Goal: Information Seeking & Learning: Learn about a topic

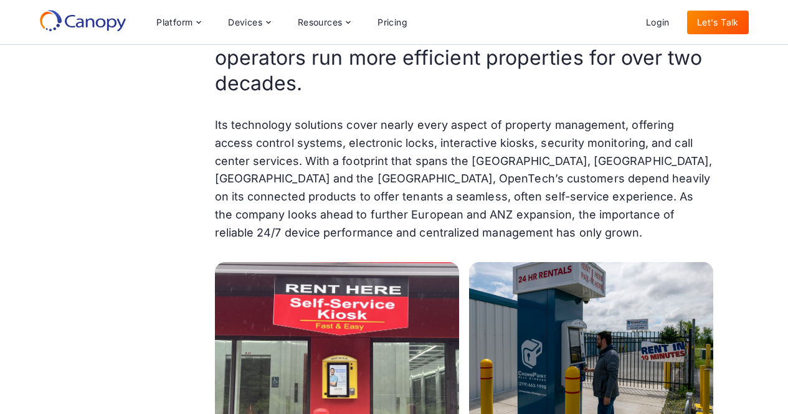
scroll to position [550, 0]
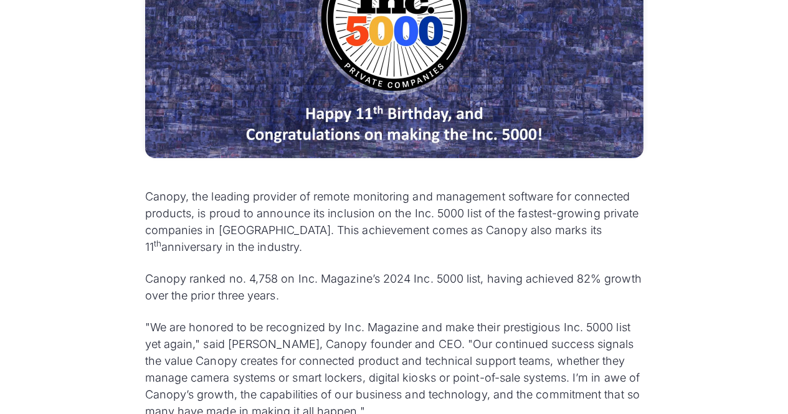
scroll to position [497, 0]
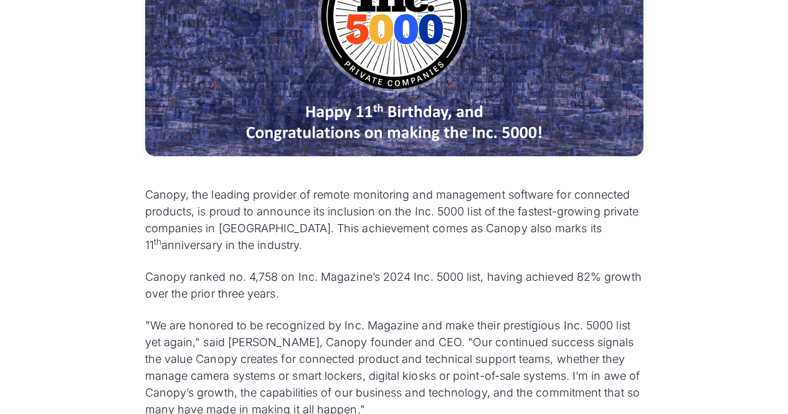
click at [297, 186] on div "Canopy, the leading provider of remote monitoring and management software for c…" at bounding box center [394, 387] width 538 height 1023
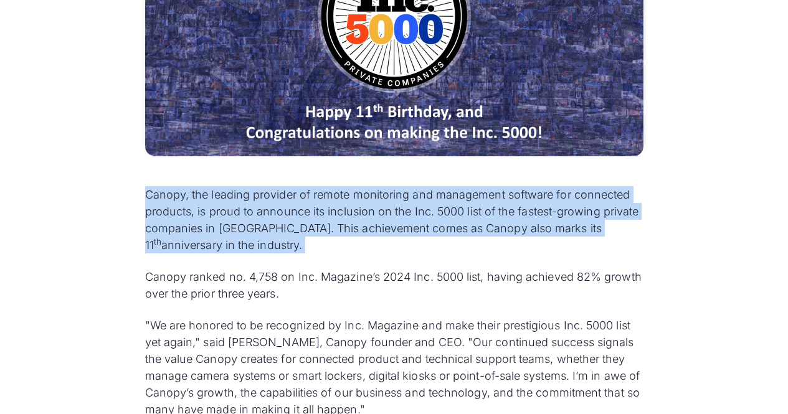
click at [297, 186] on div "Canopy, the leading provider of remote monitoring and management software for c…" at bounding box center [394, 387] width 538 height 1023
click at [304, 242] on p "Canopy, the leading provider of remote monitoring and management software for c…" at bounding box center [394, 219] width 499 height 67
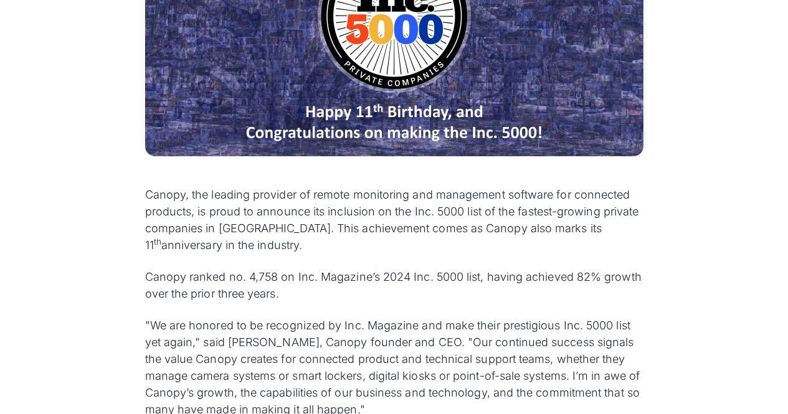
click at [300, 256] on div "Canopy, the leading provider of remote monitoring and management software for c…" at bounding box center [394, 399] width 499 height 426
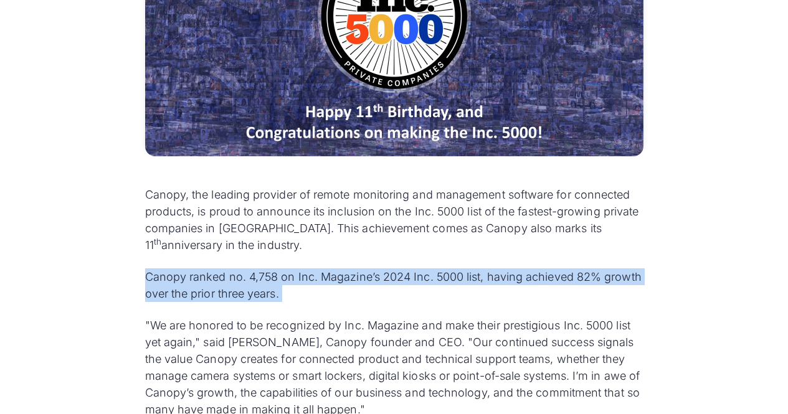
click at [300, 256] on div "Canopy, the leading provider of remote monitoring and management software for c…" at bounding box center [394, 399] width 499 height 426
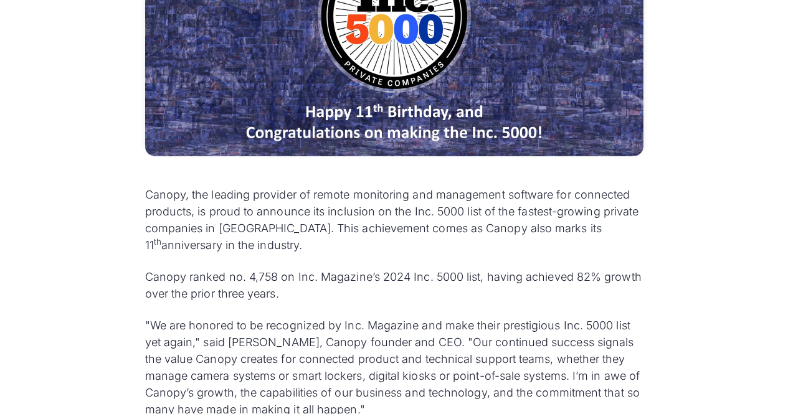
click at [304, 226] on p "Canopy, the leading provider of remote monitoring and management software for c…" at bounding box center [394, 219] width 499 height 67
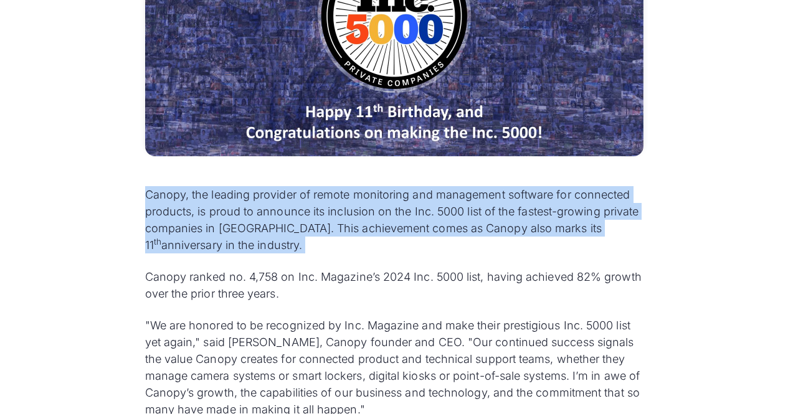
click at [304, 226] on p "Canopy, the leading provider of remote monitoring and management software for c…" at bounding box center [394, 219] width 499 height 67
click at [302, 246] on p "Canopy, the leading provider of remote monitoring and management software for c…" at bounding box center [394, 219] width 499 height 67
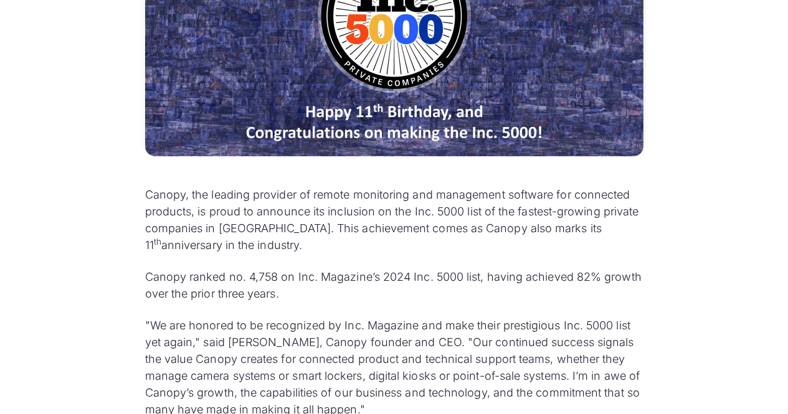
click at [302, 246] on p "Canopy, the leading provider of remote monitoring and management software for c…" at bounding box center [394, 219] width 499 height 67
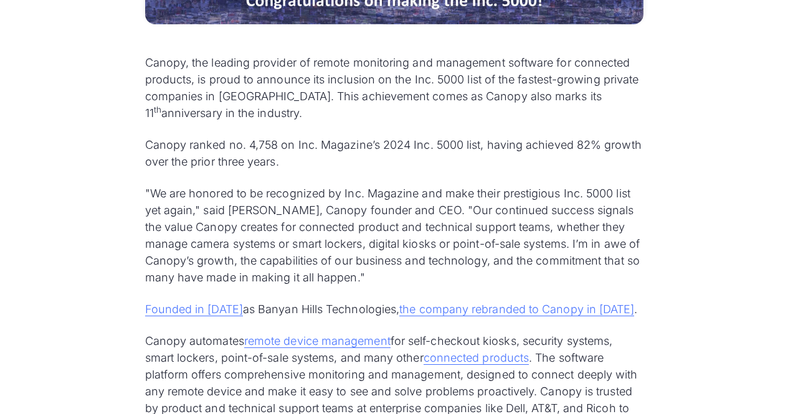
scroll to position [643, 0]
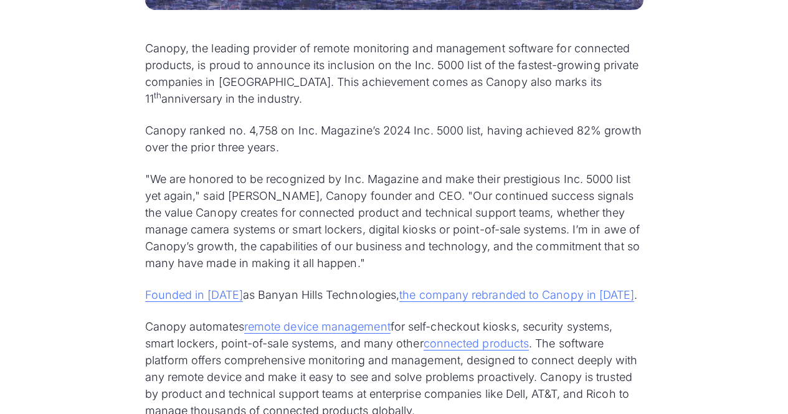
click at [280, 193] on p ""We are honored to be recognized by Inc. Magazine and make their prestigious In…" at bounding box center [394, 221] width 499 height 101
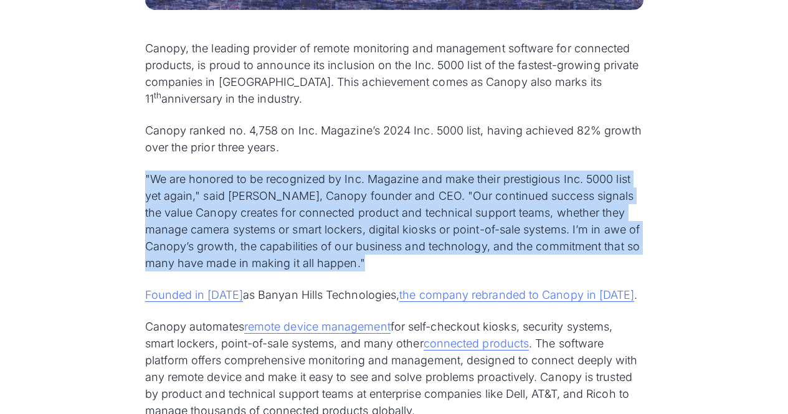
click at [280, 193] on p ""We are honored to be recognized by Inc. Magazine and make their prestigious In…" at bounding box center [394, 221] width 499 height 101
click at [120, 237] on div "Canopy, the leading provider of remote monitoring and management software for c…" at bounding box center [394, 241] width 788 height 1023
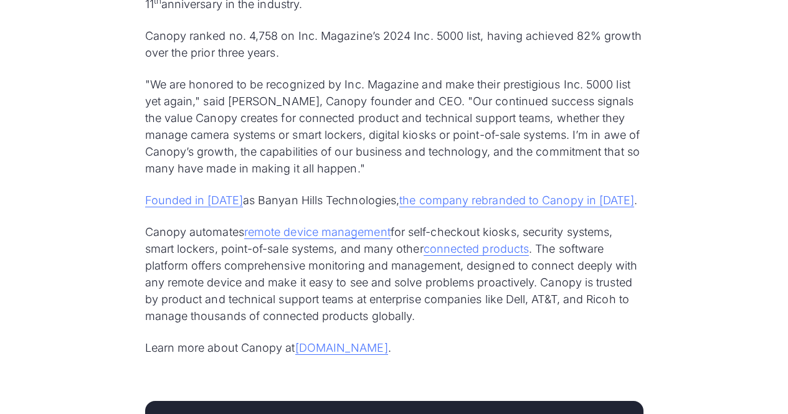
scroll to position [745, 0]
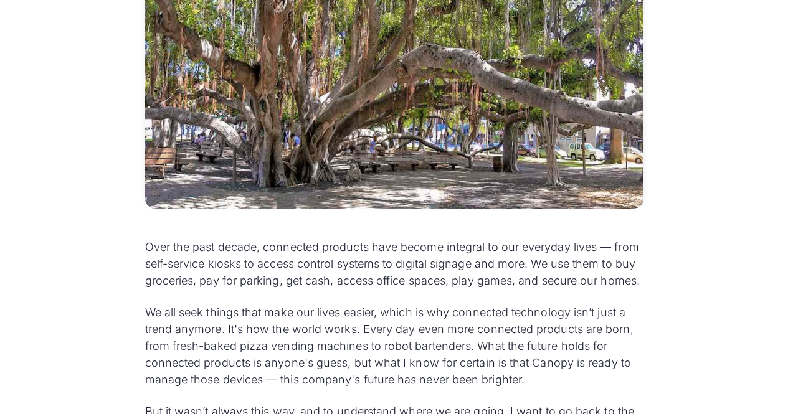
scroll to position [508, 0]
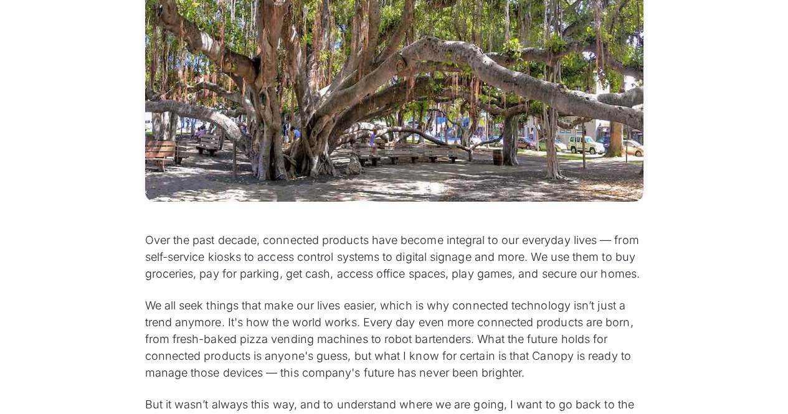
click at [337, 242] on p "Over the past decade, connected products have become integral to our everyday l…" at bounding box center [394, 257] width 499 height 50
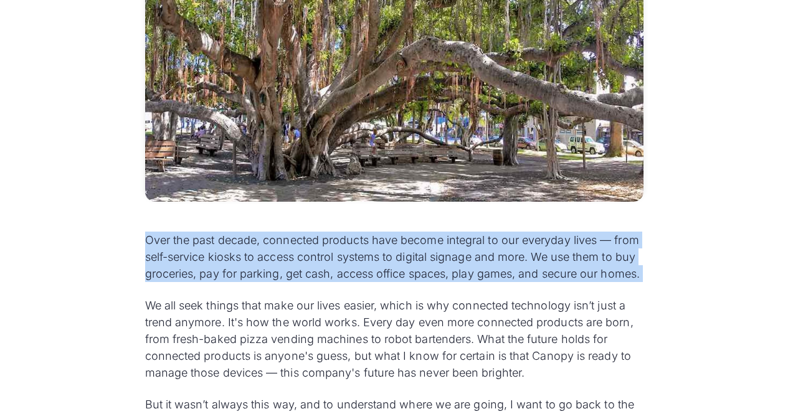
click at [337, 242] on p "Over the past decade, connected products have become integral to our everyday l…" at bounding box center [394, 257] width 499 height 50
click at [307, 282] on p "Over the past decade, connected products have become integral to our everyday l…" at bounding box center [394, 257] width 499 height 50
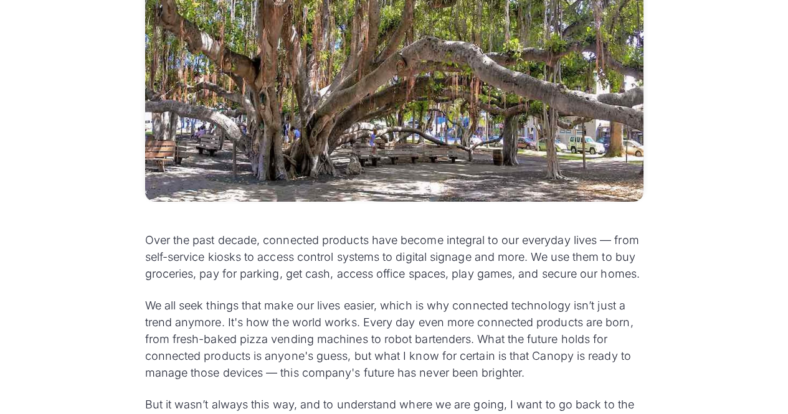
click at [307, 282] on p "Over the past decade, connected products have become integral to our everyday l…" at bounding box center [394, 257] width 499 height 50
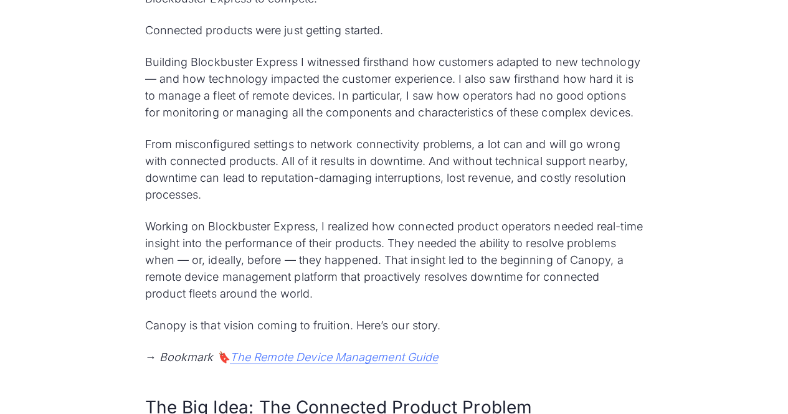
scroll to position [1056, 0]
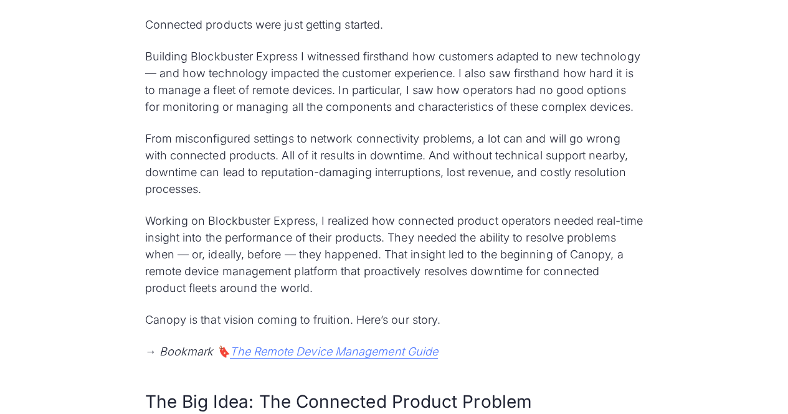
click at [290, 155] on p "From misconfigured settings to network connectivity problems, a lot can and wil…" at bounding box center [394, 163] width 499 height 67
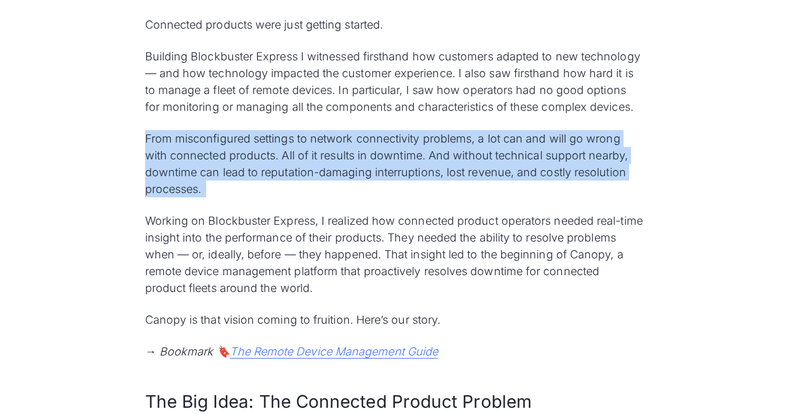
click at [290, 155] on p "From misconfigured settings to network connectivity problems, a lot can and wil…" at bounding box center [394, 163] width 499 height 67
click at [282, 193] on p "From misconfigured settings to network connectivity problems, a lot can and wil…" at bounding box center [394, 163] width 499 height 67
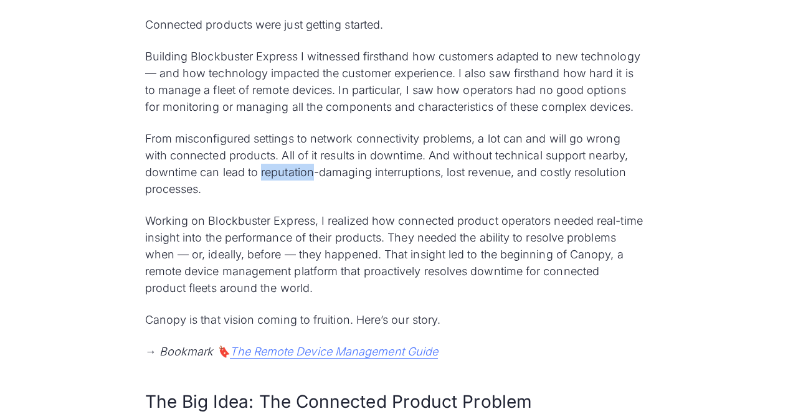
click at [282, 193] on p "From misconfigured settings to network connectivity problems, a lot can and wil…" at bounding box center [394, 163] width 499 height 67
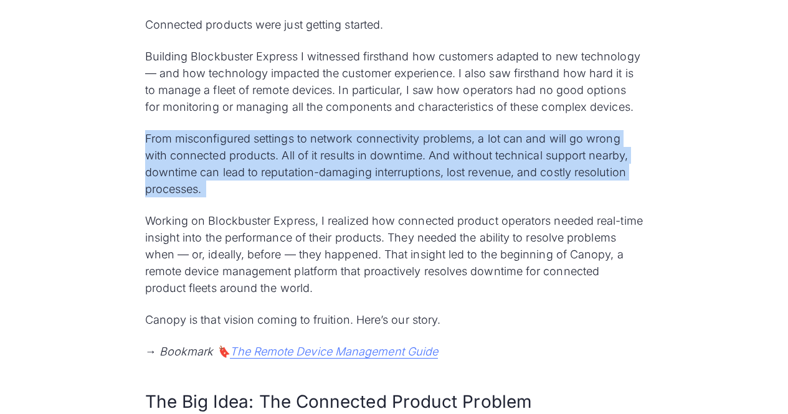
click at [282, 193] on p "From misconfigured settings to network connectivity problems, a lot can and wil…" at bounding box center [394, 163] width 499 height 67
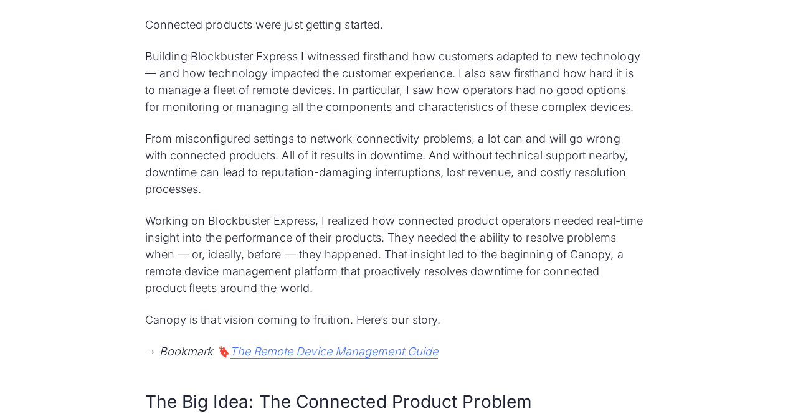
click at [260, 237] on p "Working on Blockbuster Express, I realized how connected product operators need…" at bounding box center [394, 255] width 499 height 84
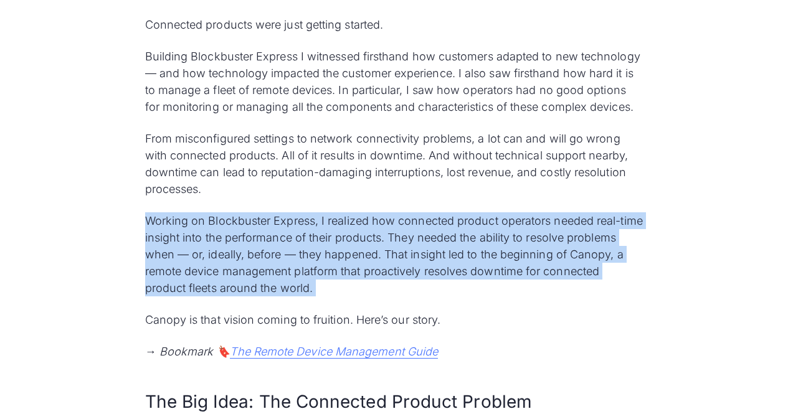
click at [260, 237] on p "Working on Blockbuster Express, I realized how connected product operators need…" at bounding box center [394, 255] width 499 height 84
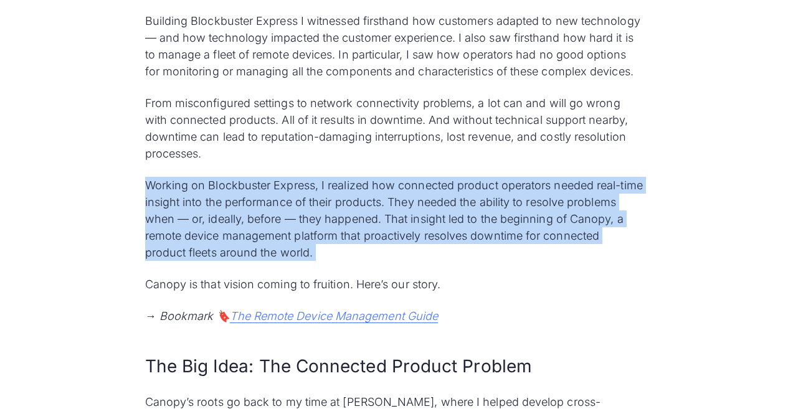
scroll to position [1094, 0]
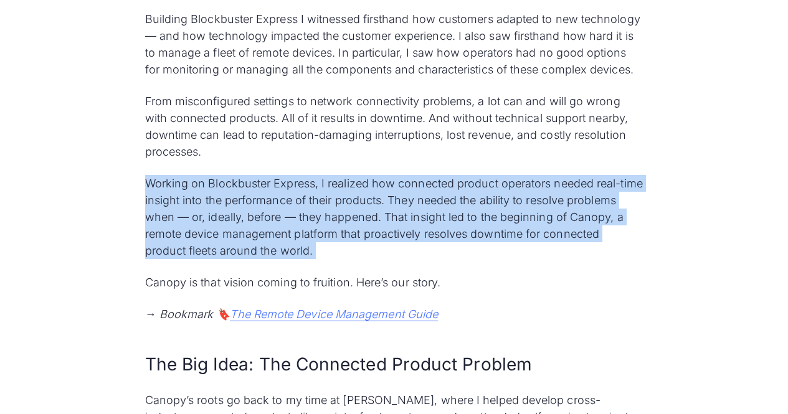
click at [274, 232] on p "Working on Blockbuster Express, I realized how connected product operators need…" at bounding box center [394, 217] width 499 height 84
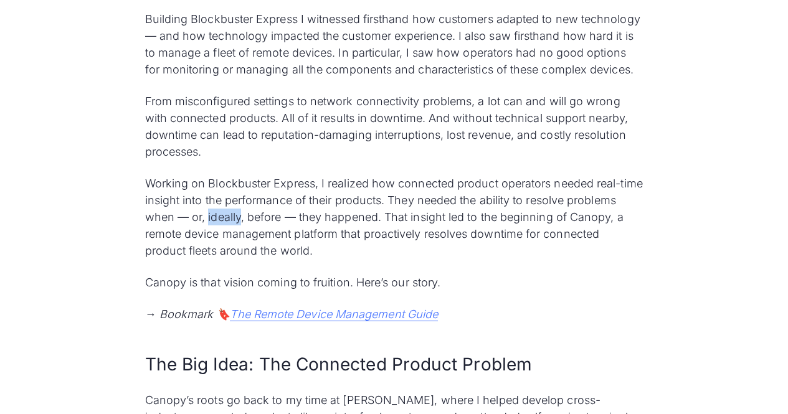
click at [274, 232] on p "Working on Blockbuster Express, I realized how connected product operators need…" at bounding box center [394, 217] width 499 height 84
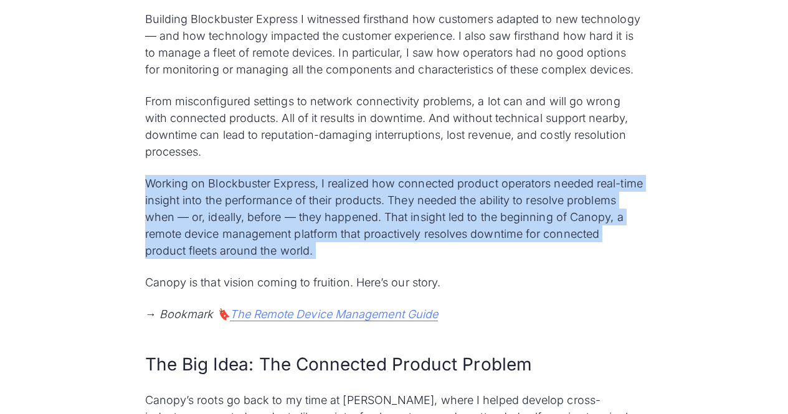
click at [274, 232] on p "Working on Blockbuster Express, I realized how connected product operators need…" at bounding box center [394, 217] width 499 height 84
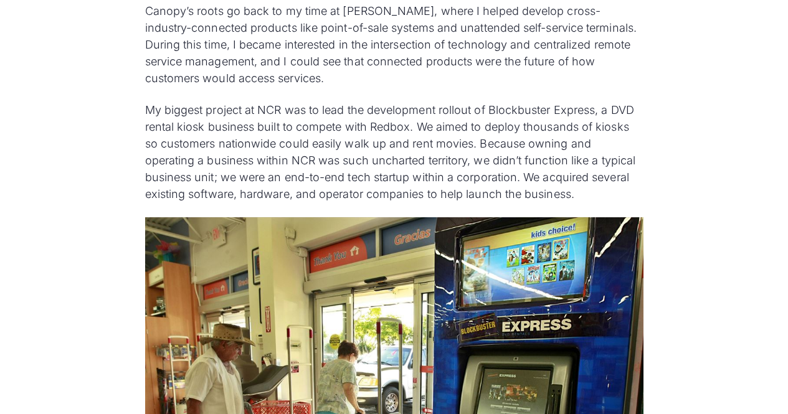
scroll to position [1484, 0]
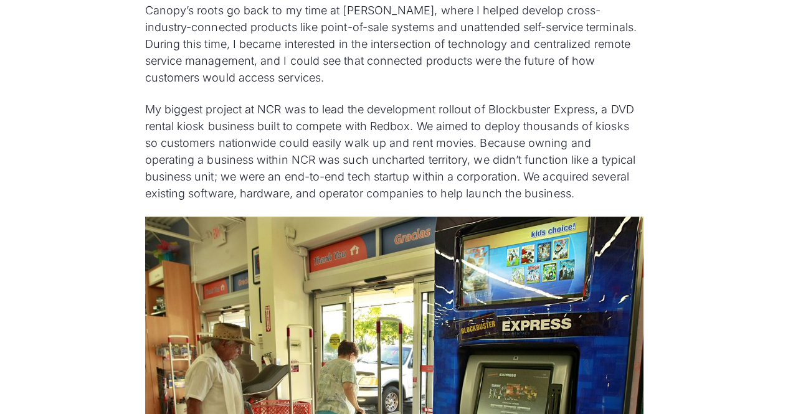
click at [340, 81] on p "Canopy’s roots go back to my time at NCR Corporation, where I helped develop cr…" at bounding box center [394, 44] width 499 height 84
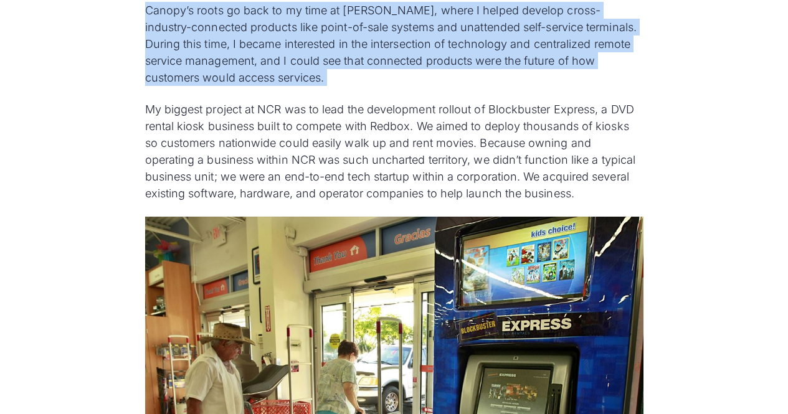
click at [340, 81] on p "Canopy’s roots go back to my time at NCR Corporation, where I helped develop cr…" at bounding box center [394, 44] width 499 height 84
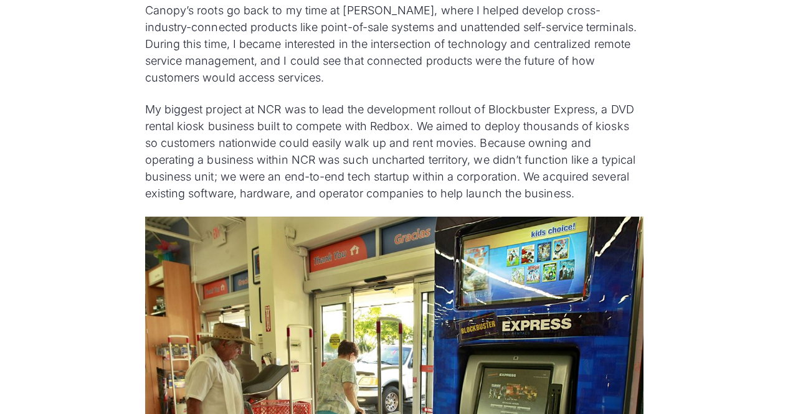
click at [293, 141] on p "My biggest project at NCR was to lead the development rollout of Blockbuster Ex…" at bounding box center [394, 151] width 499 height 101
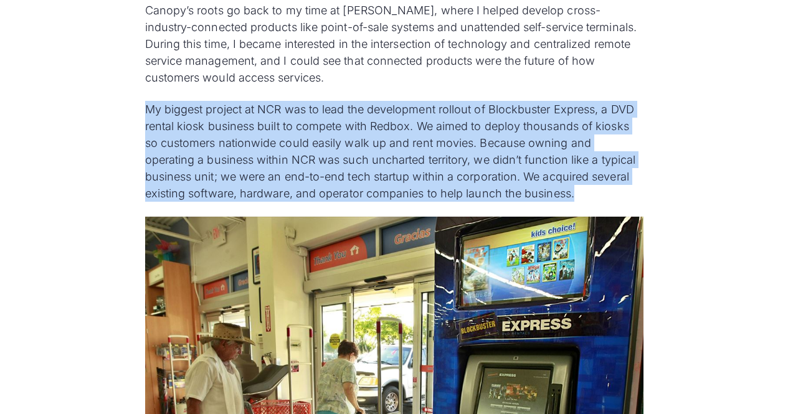
click at [293, 141] on p "My biggest project at NCR was to lead the development rollout of Blockbuster Ex…" at bounding box center [394, 151] width 499 height 101
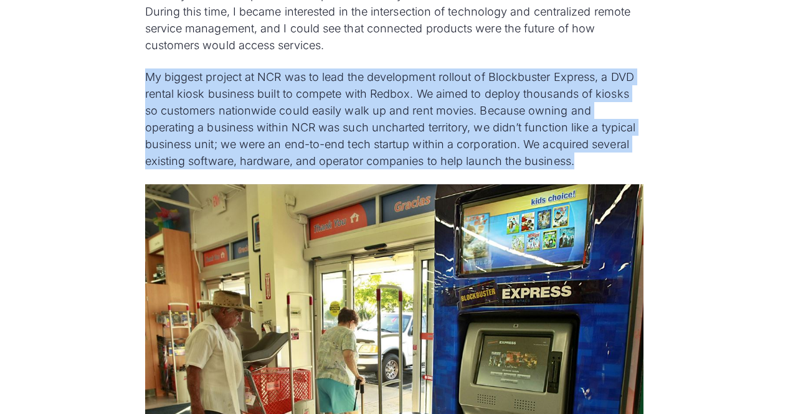
scroll to position [1526, 0]
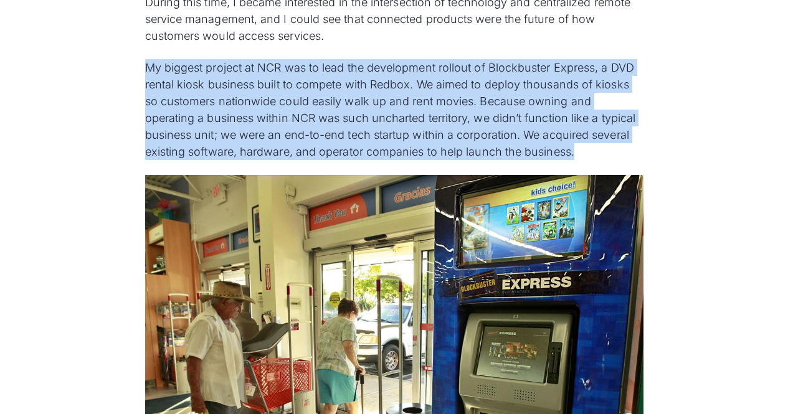
click at [475, 143] on p "My biggest project at NCR was to lead the development rollout of Blockbuster Ex…" at bounding box center [394, 109] width 499 height 101
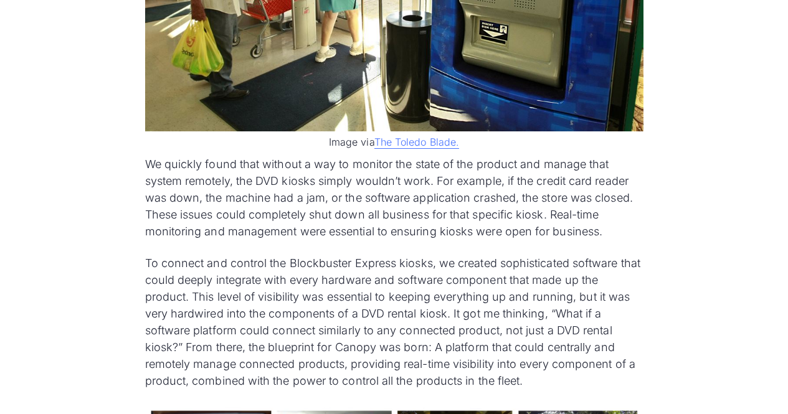
scroll to position [1920, 0]
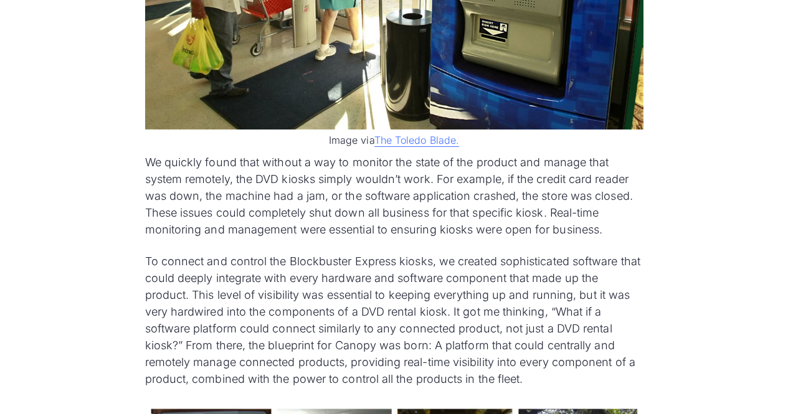
click at [406, 222] on p "We quickly found that without a way to monitor the state of the product and man…" at bounding box center [394, 196] width 499 height 84
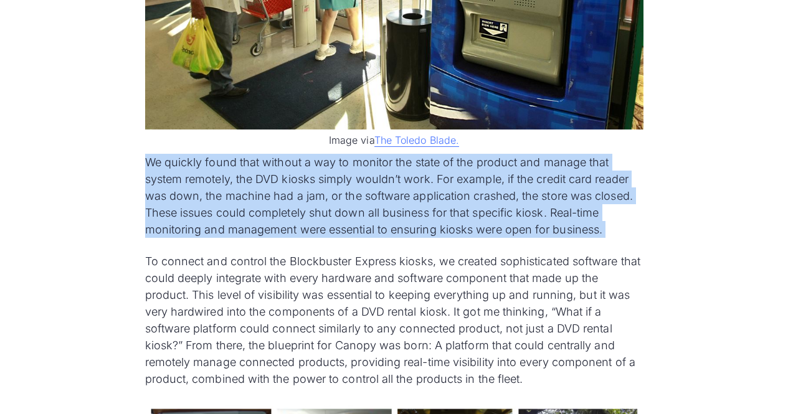
click at [406, 222] on p "We quickly found that without a way to monitor the state of the product and man…" at bounding box center [394, 196] width 499 height 84
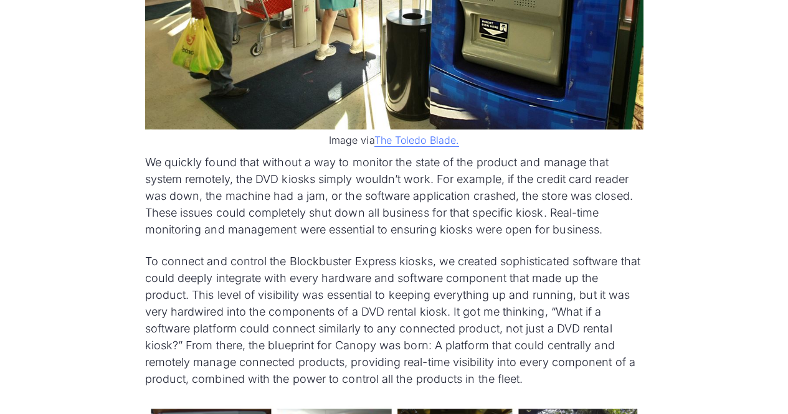
click at [345, 297] on p "To connect and control the Blockbuster Express kiosks, we created sophisticated…" at bounding box center [394, 320] width 499 height 135
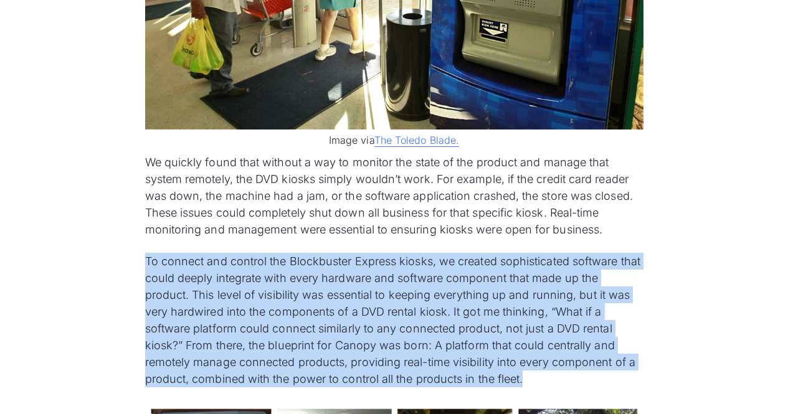
click at [345, 297] on p "To connect and control the Blockbuster Express kiosks, we created sophisticated…" at bounding box center [394, 320] width 499 height 135
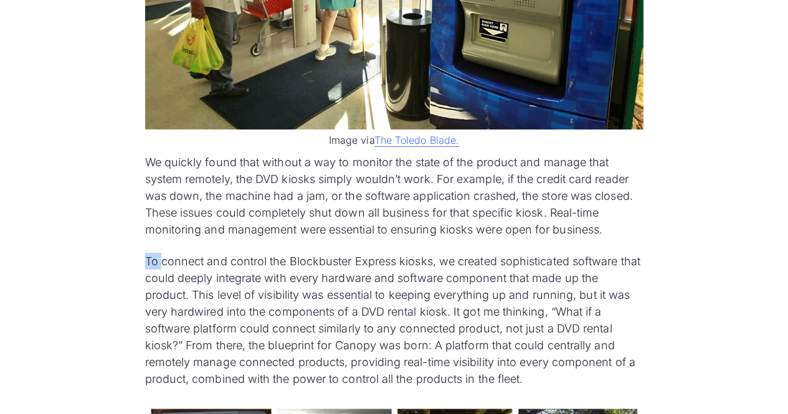
click at [235, 289] on p "To connect and control the Blockbuster Express kiosks, we created sophisticated…" at bounding box center [394, 320] width 499 height 135
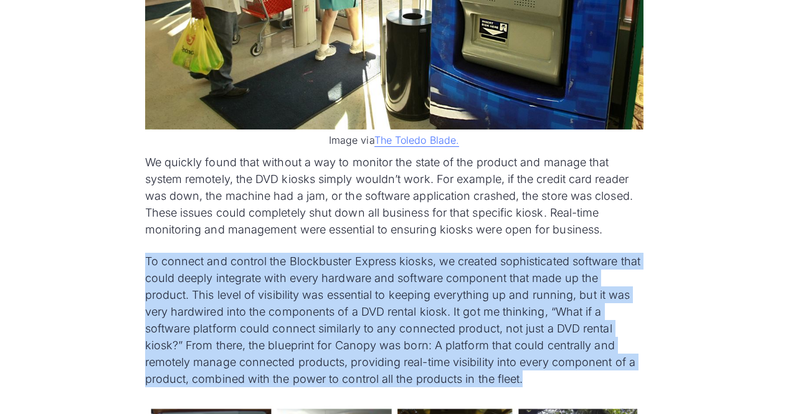
click at [235, 289] on p "To connect and control the Blockbuster Express kiosks, we created sophisticated…" at bounding box center [394, 320] width 499 height 135
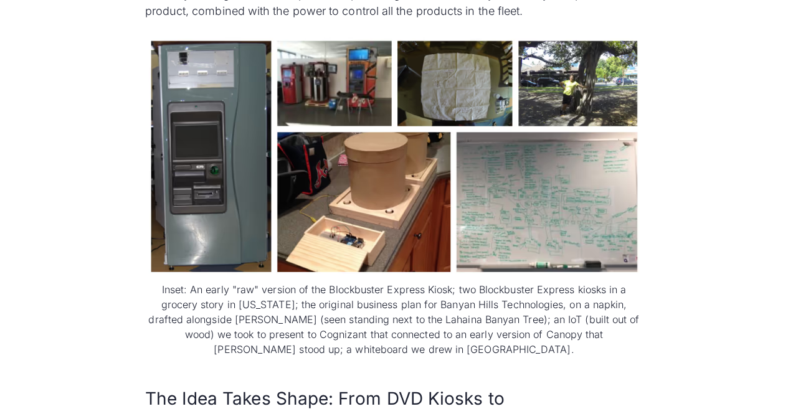
scroll to position [2291, 0]
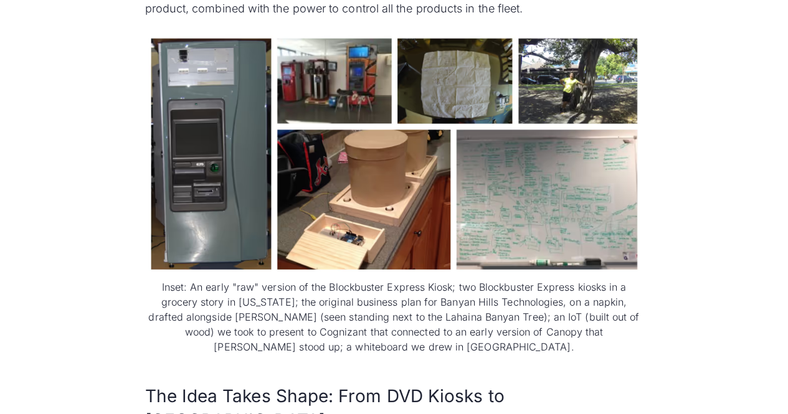
click at [539, 242] on img at bounding box center [394, 154] width 499 height 244
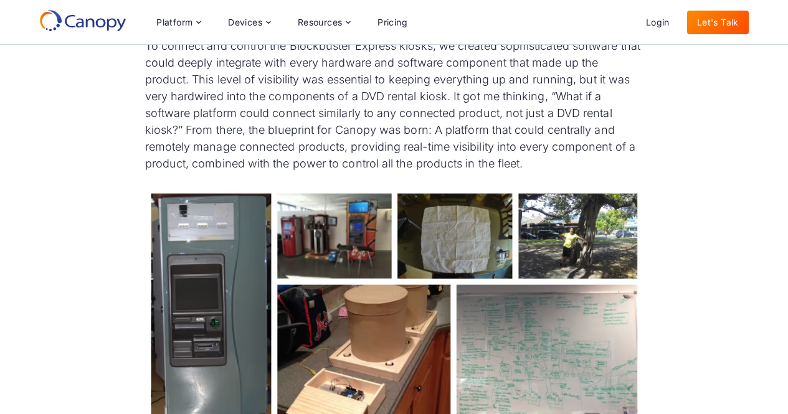
scroll to position [2055, 0]
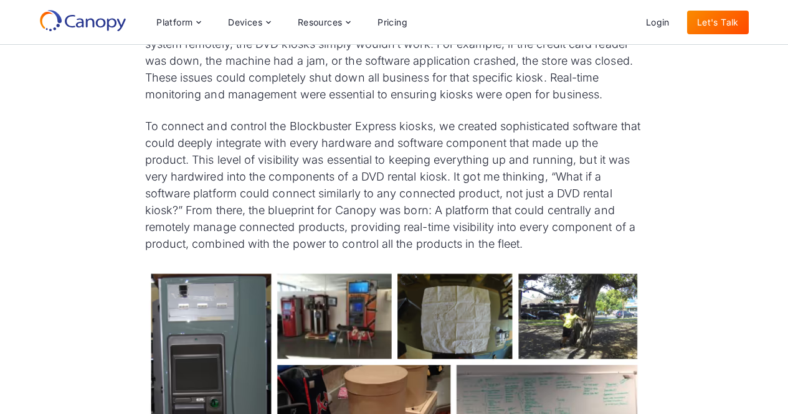
click at [385, 168] on p "To connect and control the Blockbuster Express kiosks, we created sophisticated…" at bounding box center [394, 185] width 499 height 135
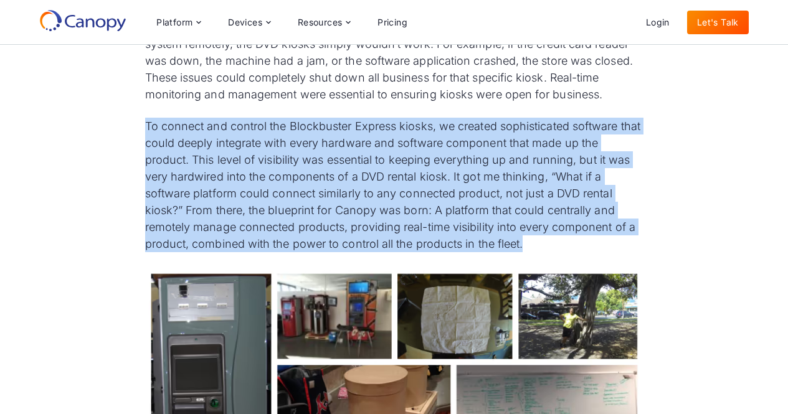
click at [385, 168] on p "To connect and control the Blockbuster Express kiosks, we created sophisticated…" at bounding box center [394, 185] width 499 height 135
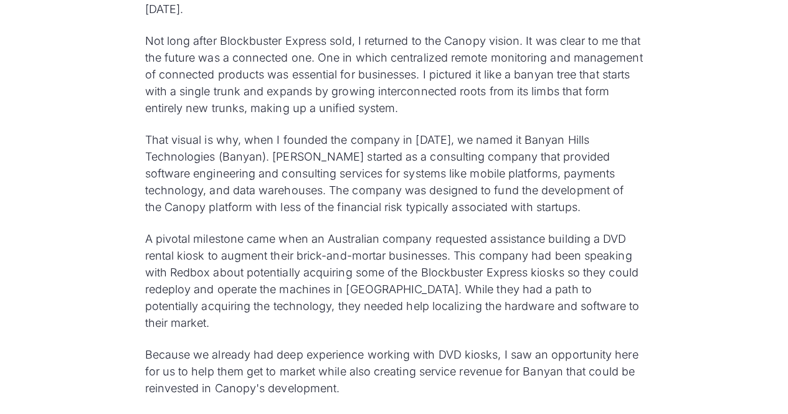
scroll to position [2922, 0]
click at [322, 137] on p "That visual is why, when I founded the company in 2013, we named it Banyan Hill…" at bounding box center [394, 173] width 499 height 84
click at [303, 163] on p "That visual is why, when I founded the company in 2013, we named it Banyan Hill…" at bounding box center [394, 173] width 499 height 84
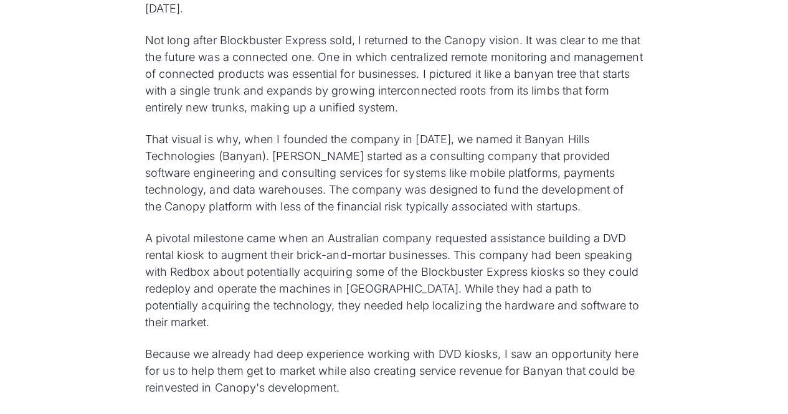
click at [407, 149] on p "That visual is why, when I founded the company in 2013, we named it Banyan Hill…" at bounding box center [394, 173] width 499 height 84
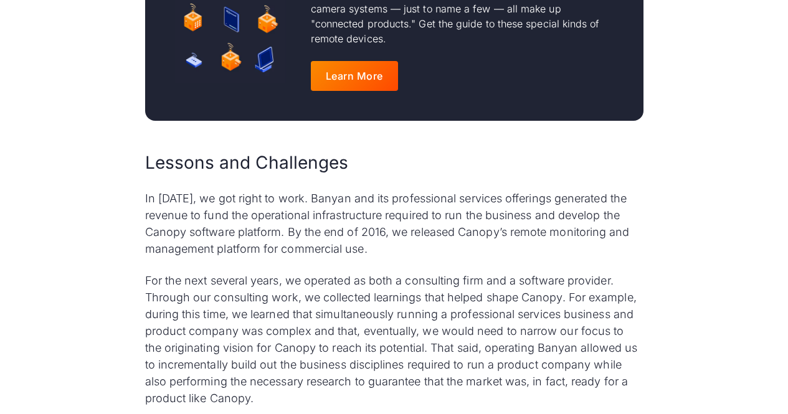
scroll to position [3884, 0]
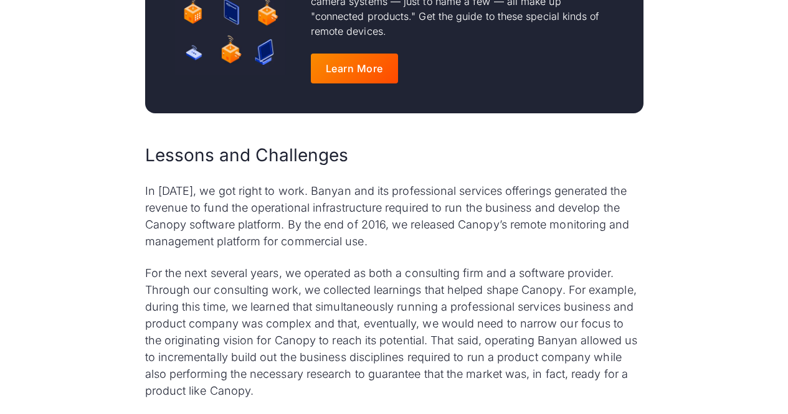
click at [315, 183] on p "In August 2013, we got right to work. Banyan and its professional services offe…" at bounding box center [394, 216] width 499 height 67
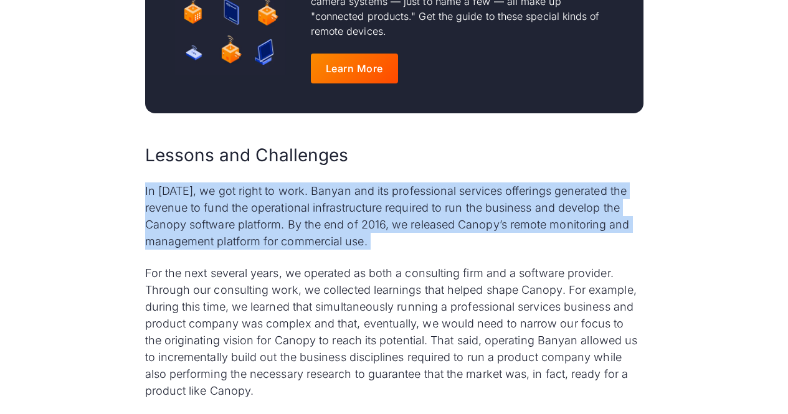
click at [315, 183] on p "In August 2013, we got right to work. Banyan and its professional services offe…" at bounding box center [394, 216] width 499 height 67
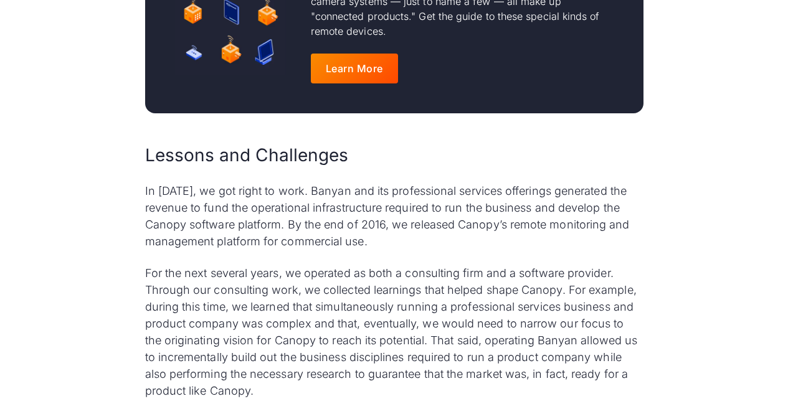
click at [281, 265] on p "For the next several years, we operated as both a consulting firm and a softwar…" at bounding box center [394, 332] width 499 height 135
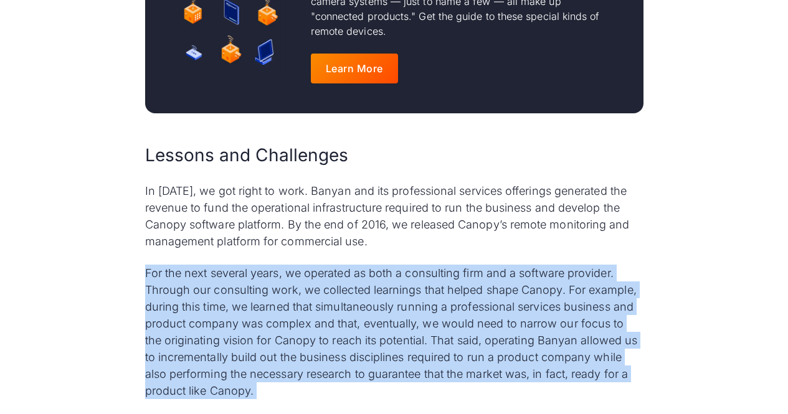
click at [281, 265] on p "For the next several years, we operated as both a consulting firm and a softwar…" at bounding box center [394, 332] width 499 height 135
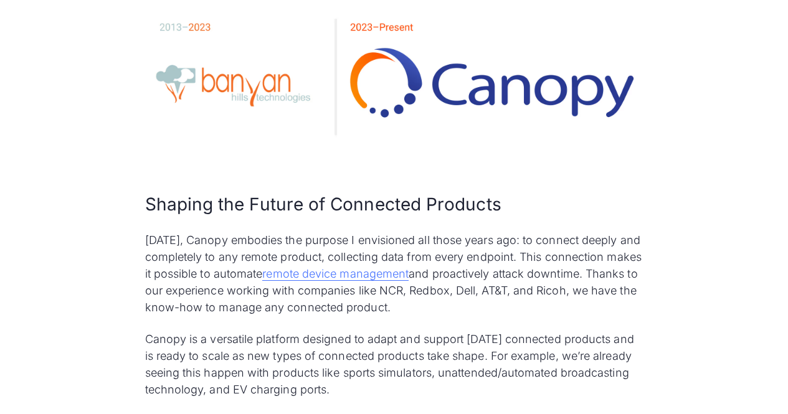
scroll to position [4514, 0]
click at [317, 231] on p "Today, Canopy embodies the purpose I envisioned all those years ago: to connect…" at bounding box center [394, 273] width 499 height 84
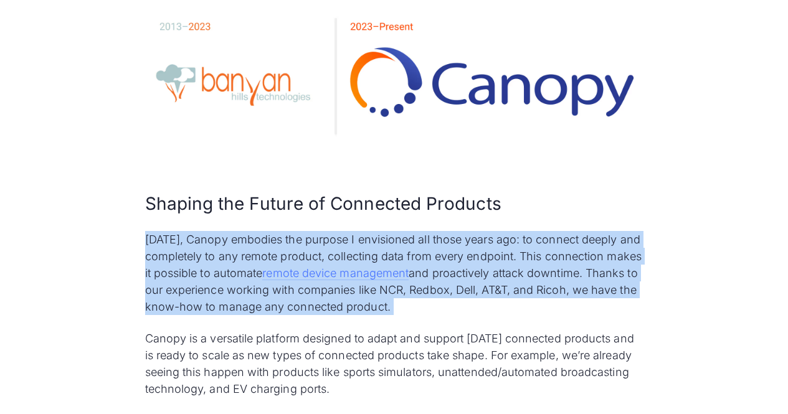
click at [317, 231] on p "Today, Canopy embodies the purpose I envisioned all those years ago: to connect…" at bounding box center [394, 273] width 499 height 84
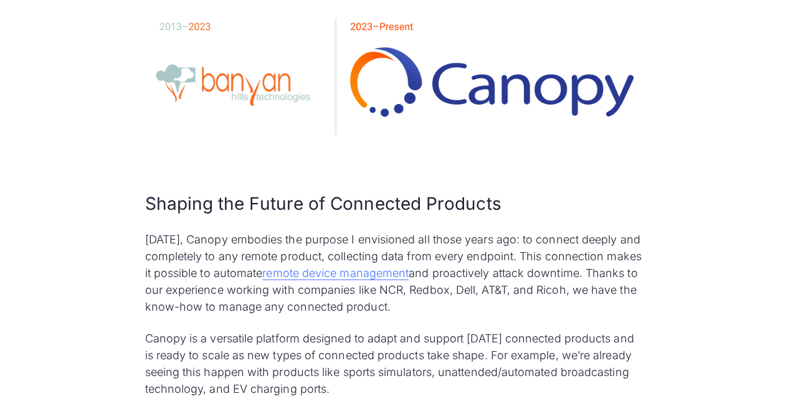
click at [415, 330] on p "Canopy is a versatile platform designed to adapt and support today’s connected …" at bounding box center [394, 363] width 499 height 67
click at [292, 231] on p "Today, Canopy embodies the purpose I envisioned all those years ago: to connect…" at bounding box center [394, 273] width 499 height 84
click at [228, 249] on p "Today, Canopy embodies the purpose I envisioned all those years ago: to connect…" at bounding box center [394, 273] width 499 height 84
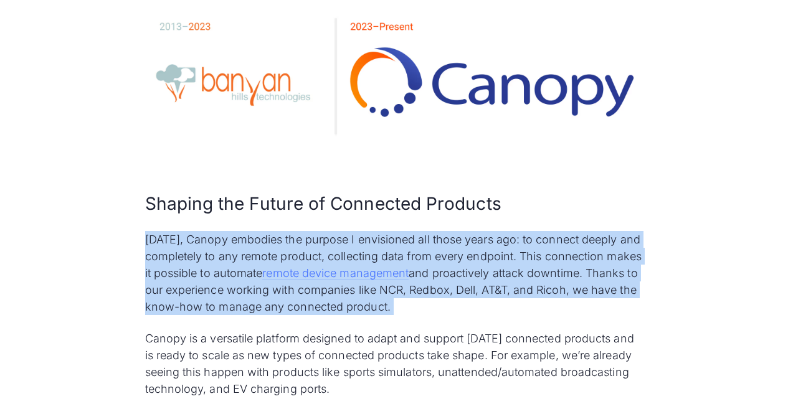
click at [228, 249] on p "Today, Canopy embodies the purpose I envisioned all those years ago: to connect…" at bounding box center [394, 273] width 499 height 84
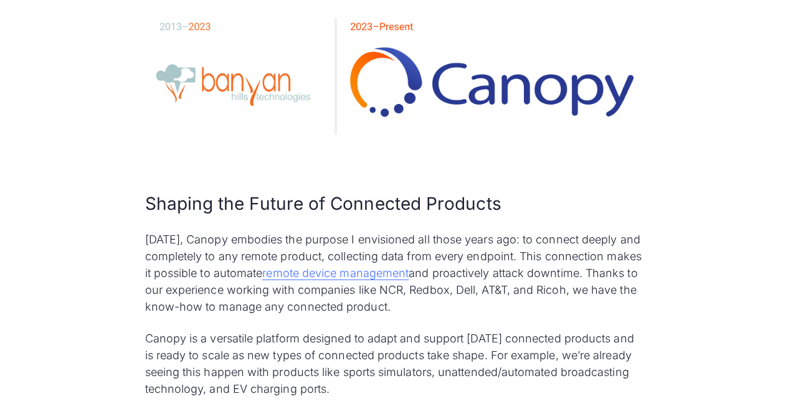
click at [244, 330] on p "Canopy is a versatile platform designed to adapt and support today’s connected …" at bounding box center [394, 363] width 499 height 67
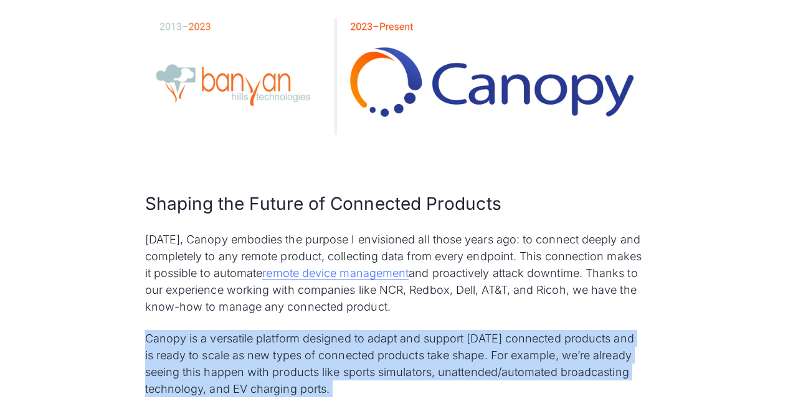
click at [244, 330] on p "Canopy is a versatile platform designed to adapt and support today’s connected …" at bounding box center [394, 363] width 499 height 67
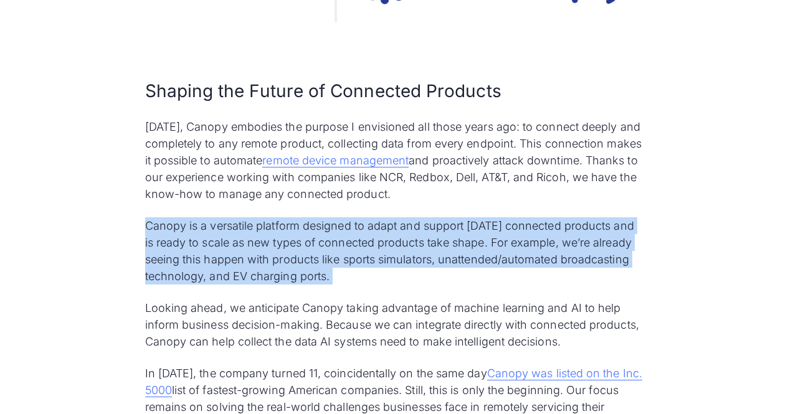
scroll to position [4628, 0]
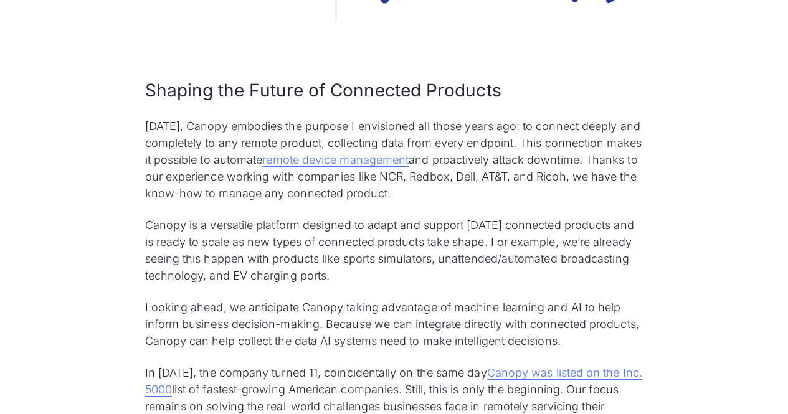
click at [255, 299] on p "Looking ahead, we anticipate Canopy taking advantage of machine learning and AI…" at bounding box center [394, 324] width 499 height 50
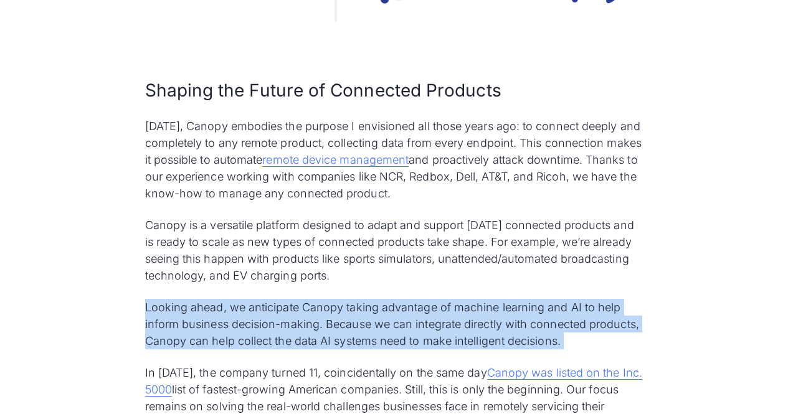
click at [255, 299] on p "Looking ahead, we anticipate Canopy taking advantage of machine learning and AI…" at bounding box center [394, 324] width 499 height 50
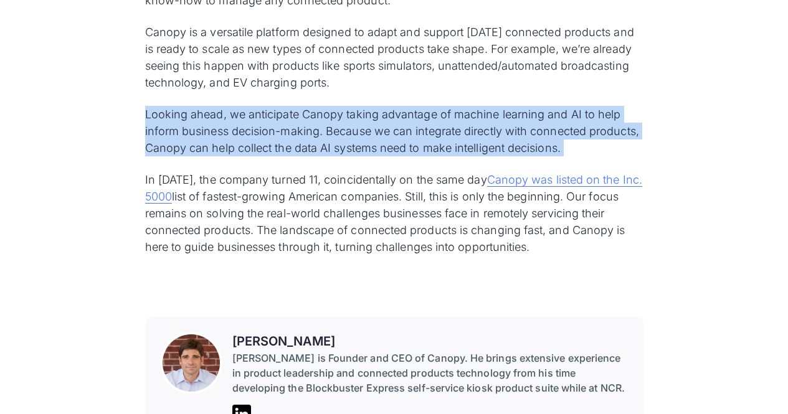
scroll to position [4825, 0]
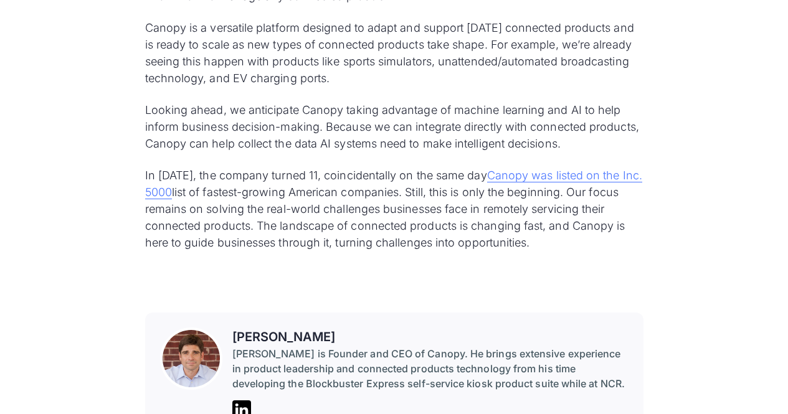
click at [355, 167] on p "In August 2024, the company turned 11, coincidentally on the same day Canopy wa…" at bounding box center [394, 209] width 499 height 84
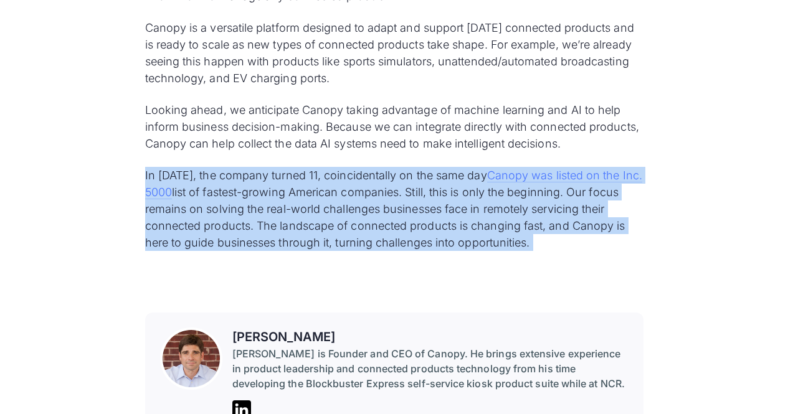
click at [355, 167] on p "In August 2024, the company turned 11, coincidentally on the same day Canopy wa…" at bounding box center [394, 209] width 499 height 84
click at [340, 198] on p "In August 2024, the company turned 11, coincidentally on the same day Canopy wa…" at bounding box center [394, 209] width 499 height 84
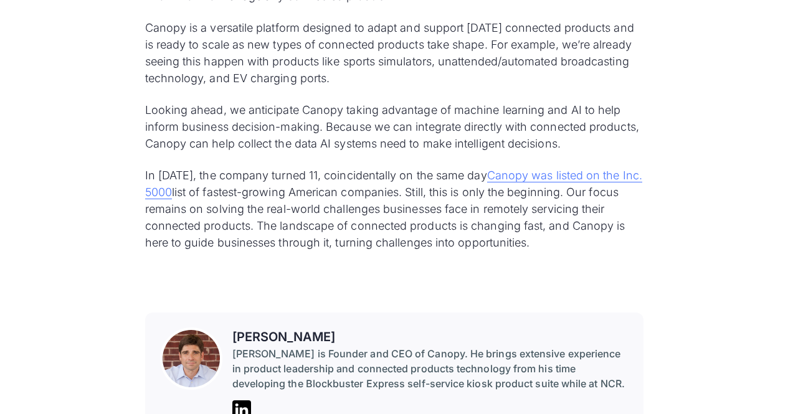
click at [290, 178] on p "In August 2024, the company turned 11, coincidentally on the same day Canopy wa…" at bounding box center [394, 209] width 499 height 84
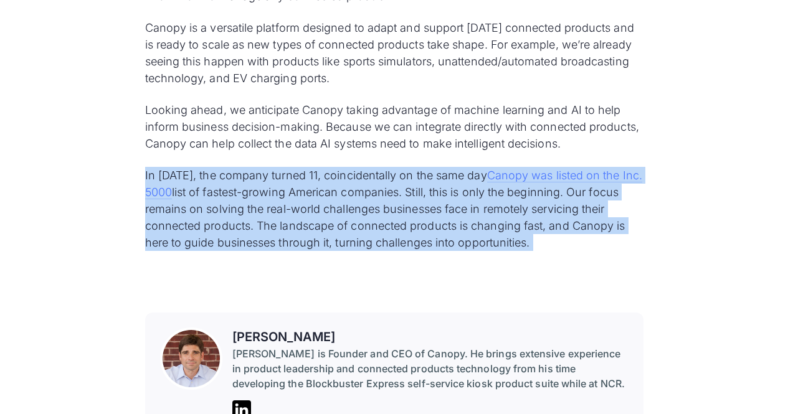
click at [290, 178] on p "In August 2024, the company turned 11, coincidentally on the same day Canopy wa…" at bounding box center [394, 209] width 499 height 84
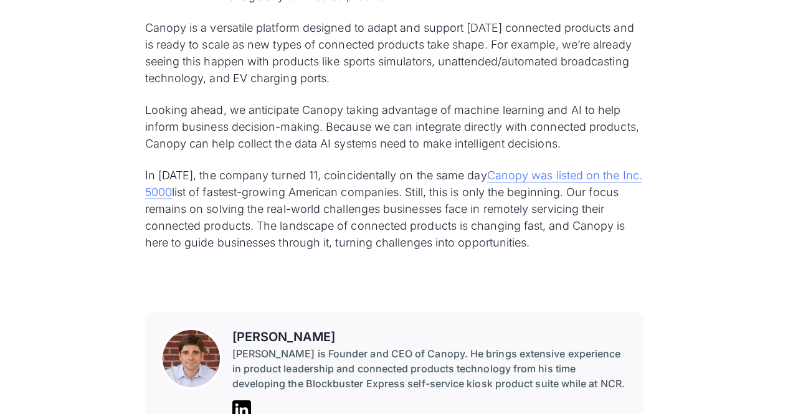
click at [292, 266] on p "‍" at bounding box center [394, 274] width 499 height 17
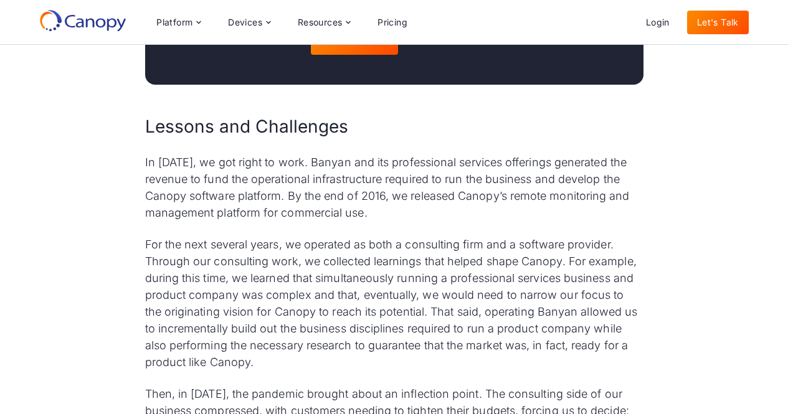
scroll to position [3799, 0]
